Goal: Check status

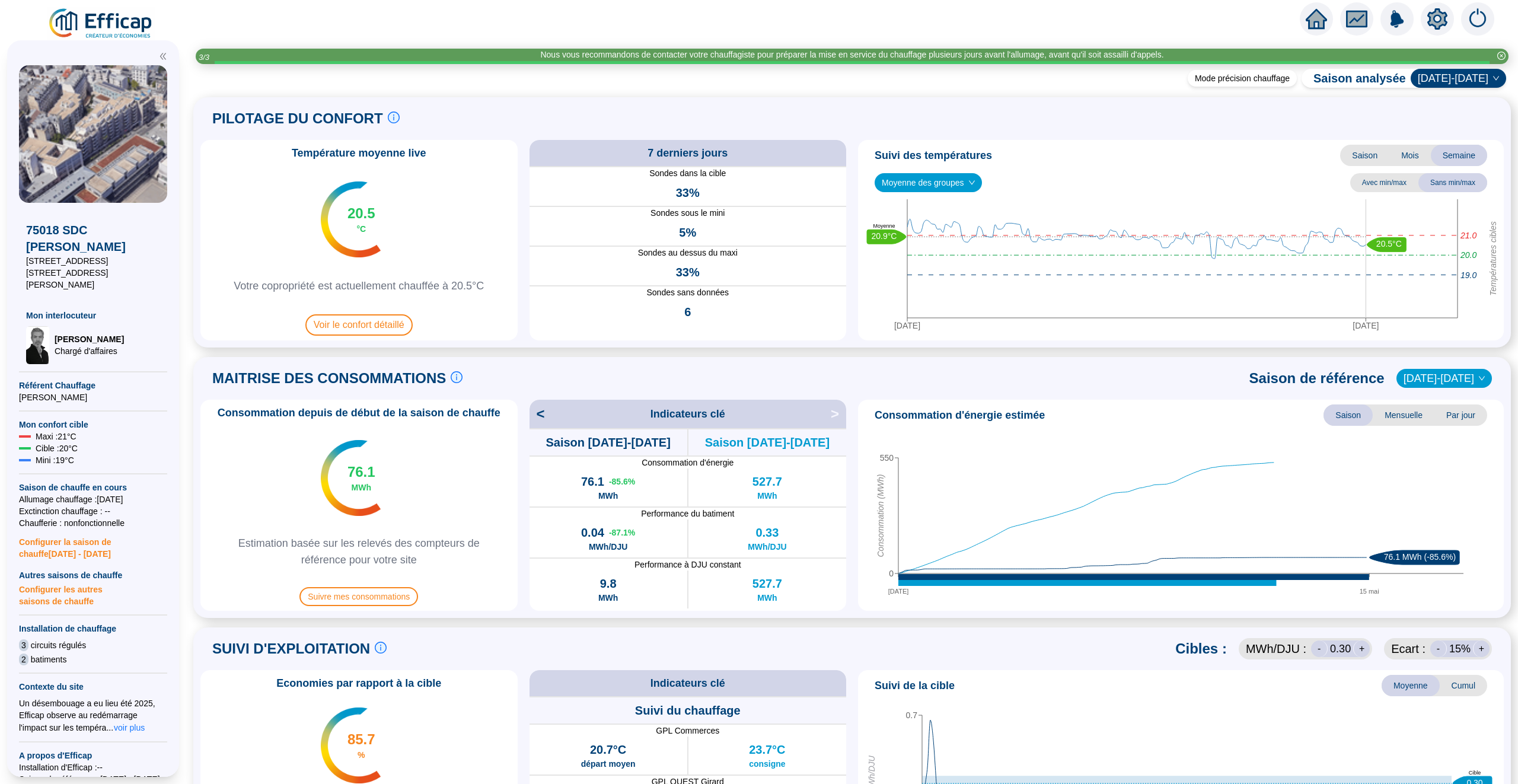
click at [1314, 20] on icon "home" at bounding box center [1316, 19] width 21 height 17
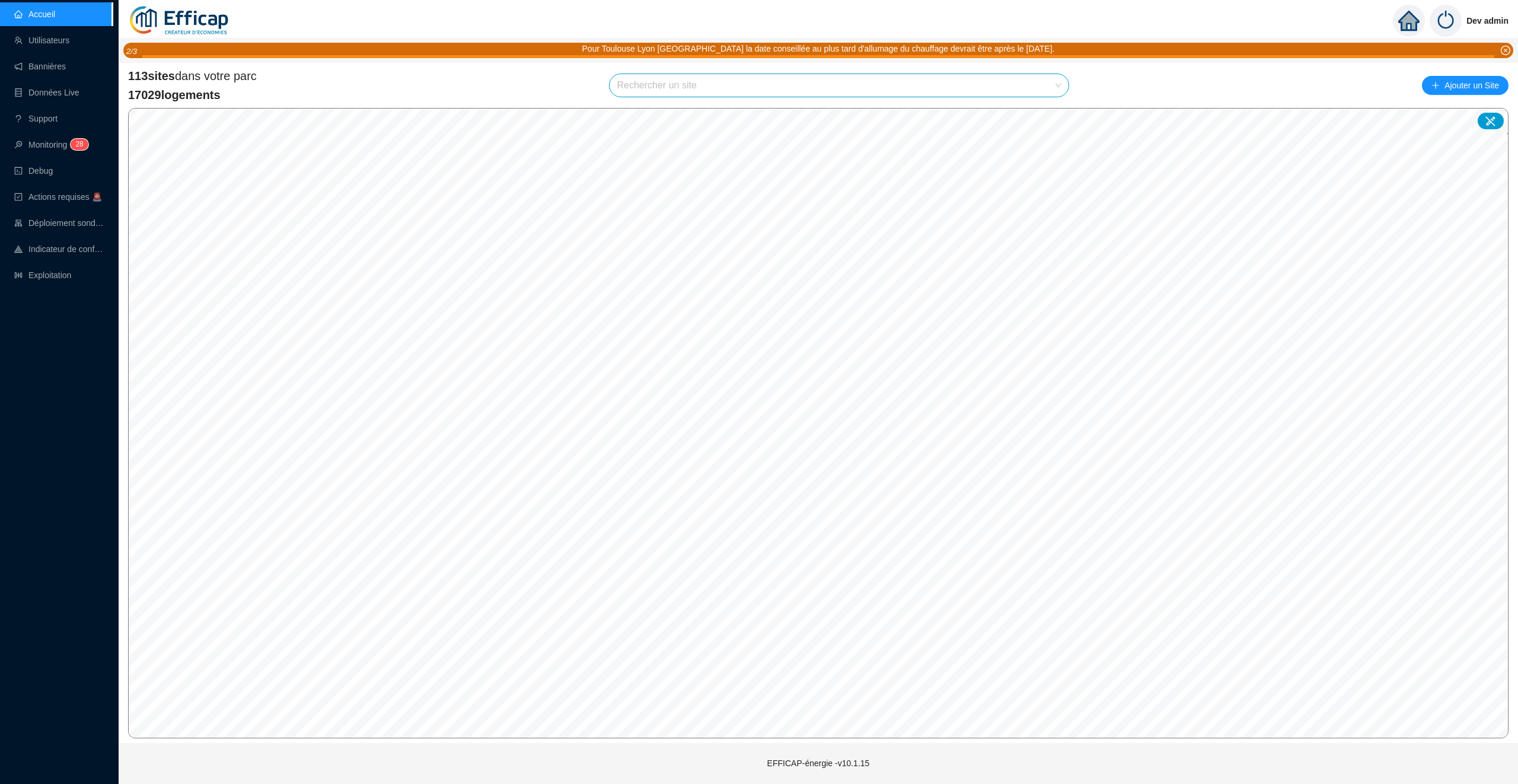
click at [640, 84] on input "search" at bounding box center [833, 85] width 434 height 23
type input "albe"
click at [1049, 113] on icon at bounding box center [1046, 114] width 8 height 8
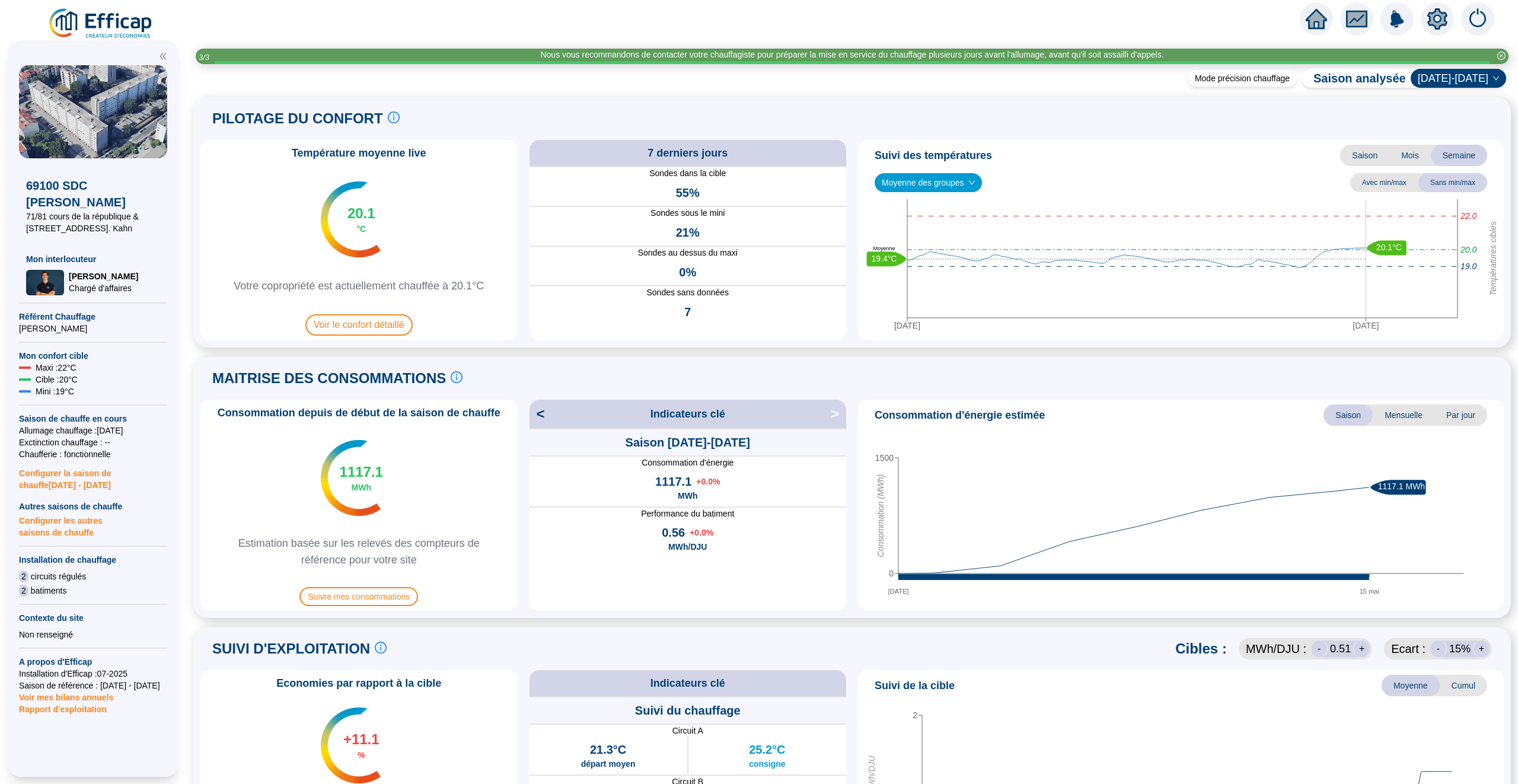
scroll to position [572, 0]
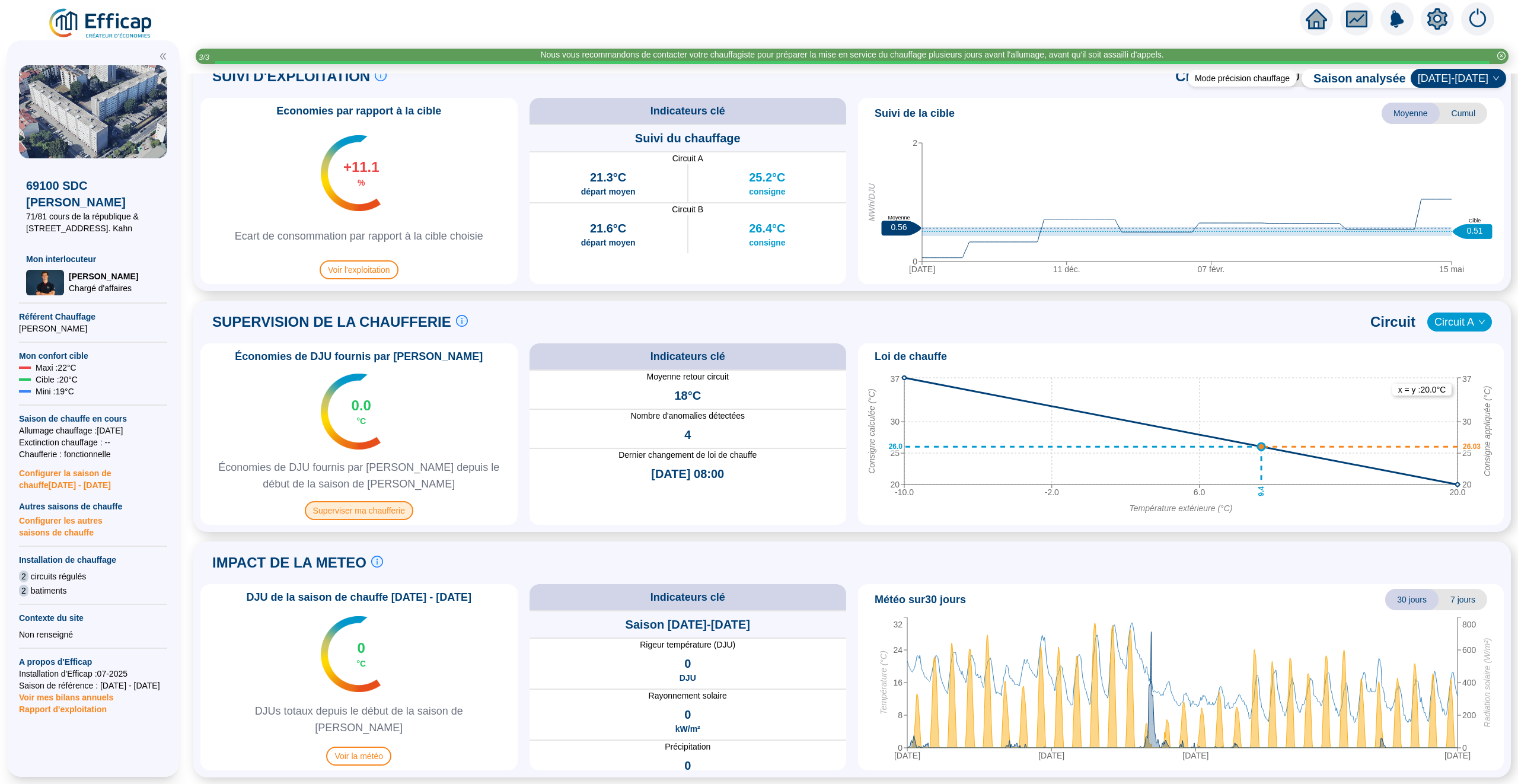
click at [371, 509] on span "Superviser ma chaufferie" at bounding box center [359, 510] width 108 height 19
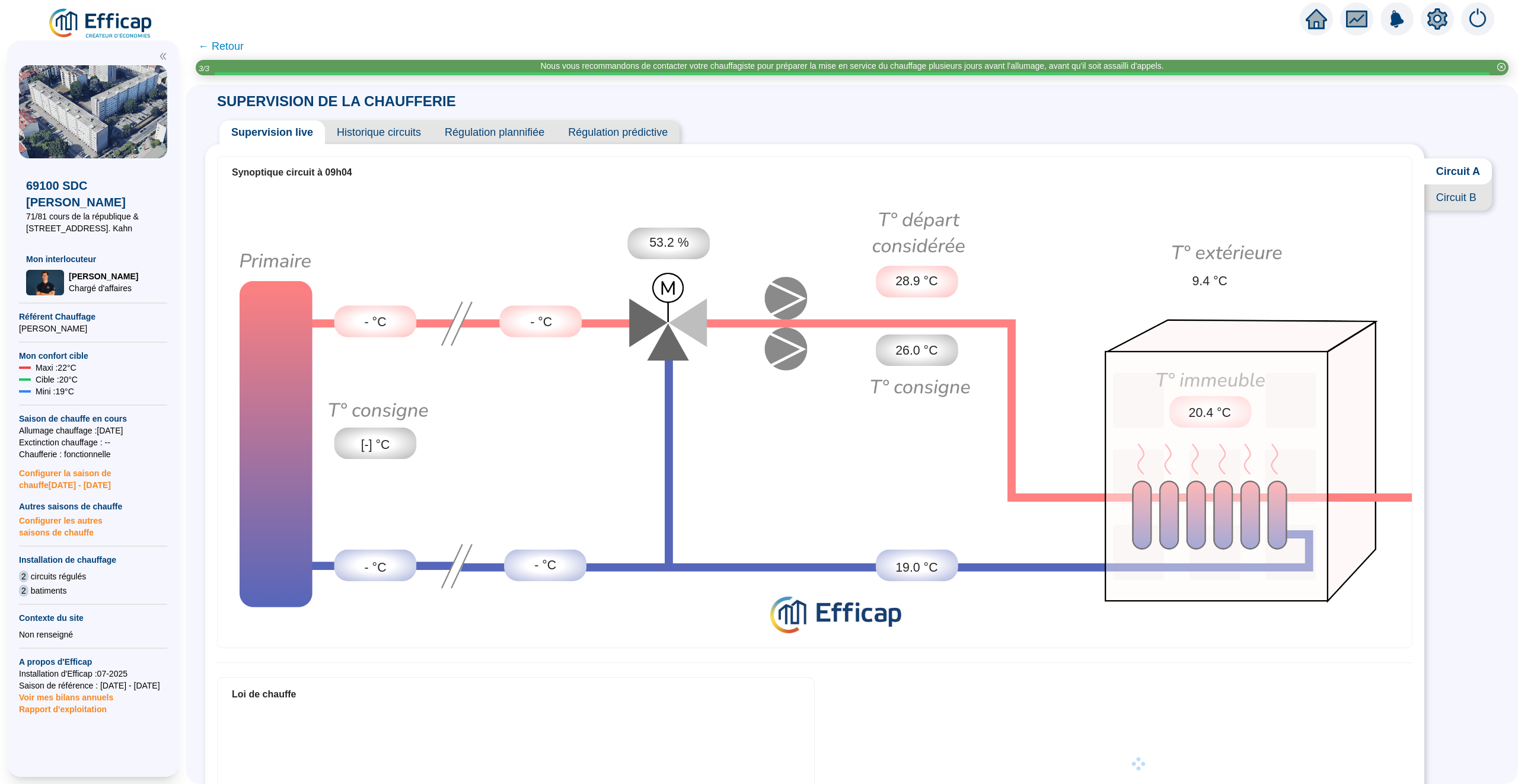
click at [365, 130] on span "Historique circuits" at bounding box center [379, 132] width 108 height 24
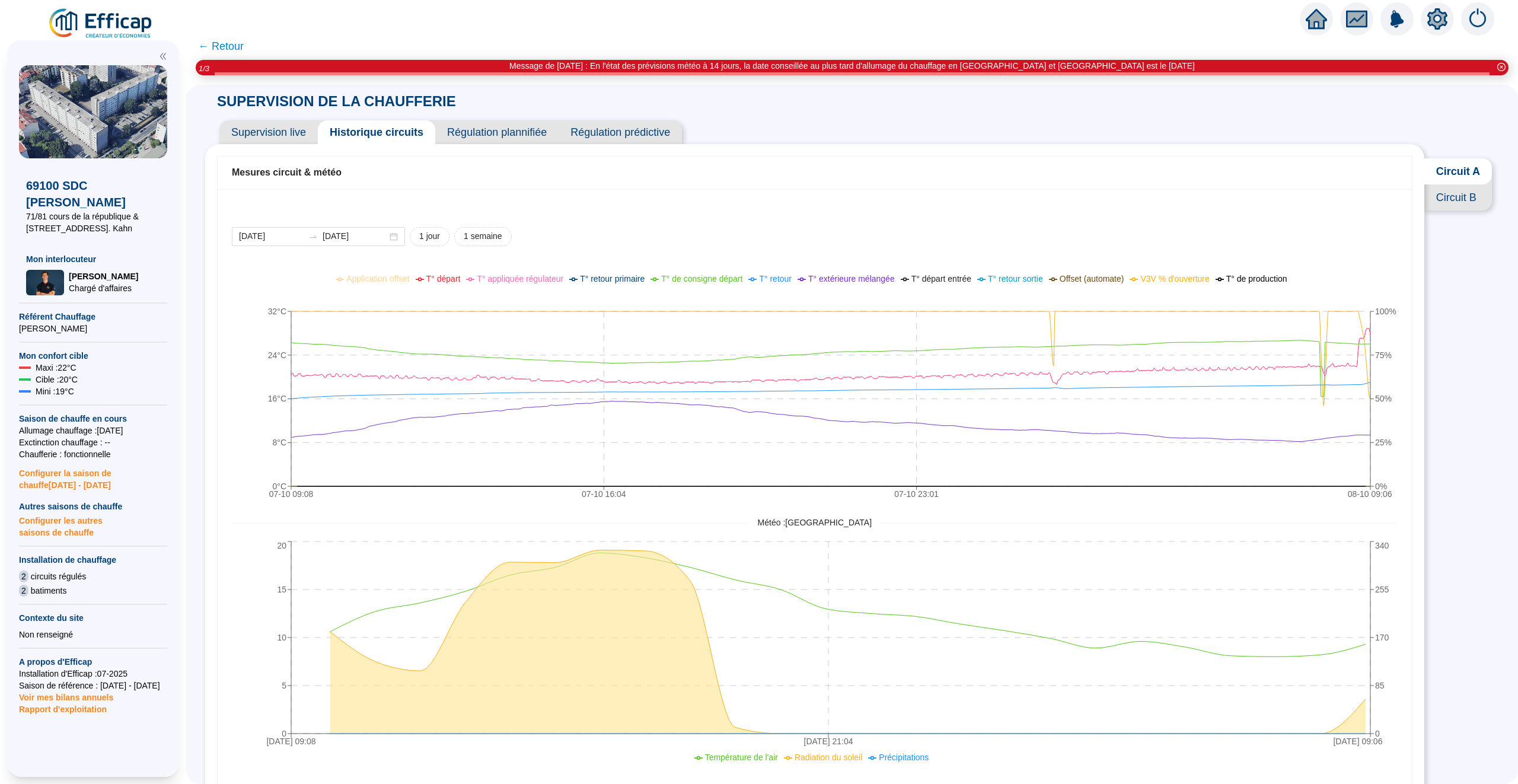
click at [1315, 12] on icon "home" at bounding box center [1316, 19] width 21 height 17
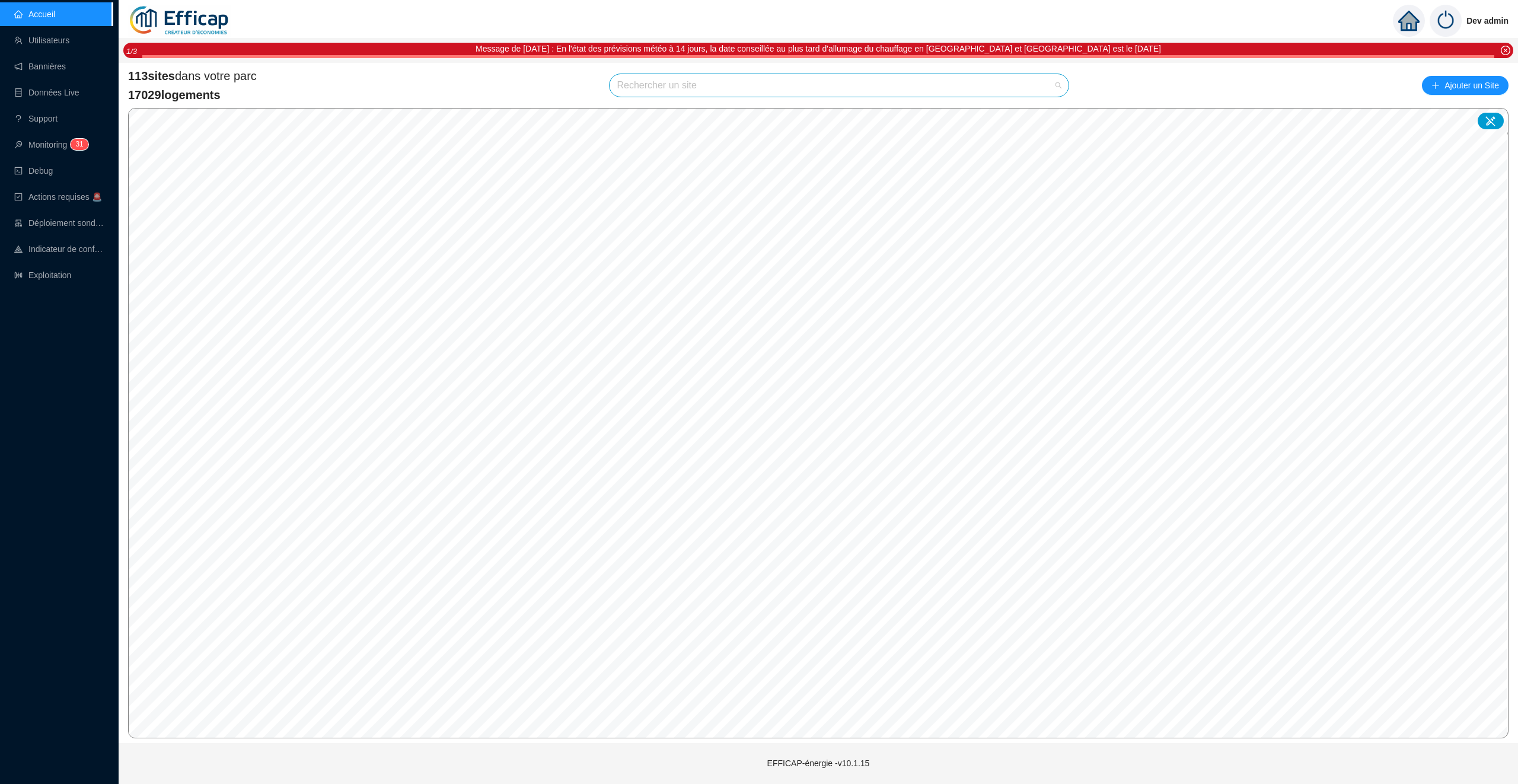
click at [655, 83] on input "search" at bounding box center [833, 85] width 434 height 23
